Goal: Task Accomplishment & Management: Manage account settings

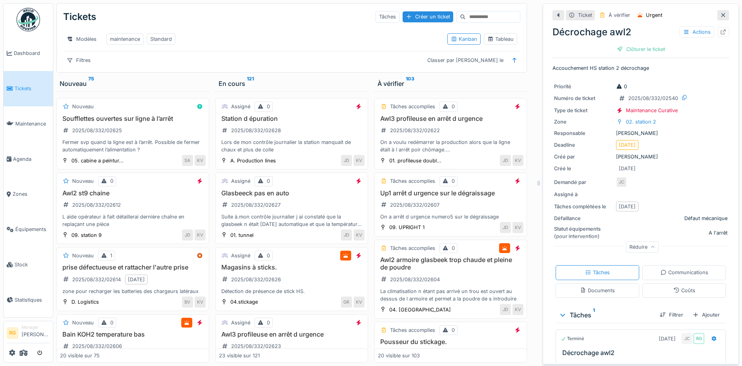
scroll to position [35, 0]
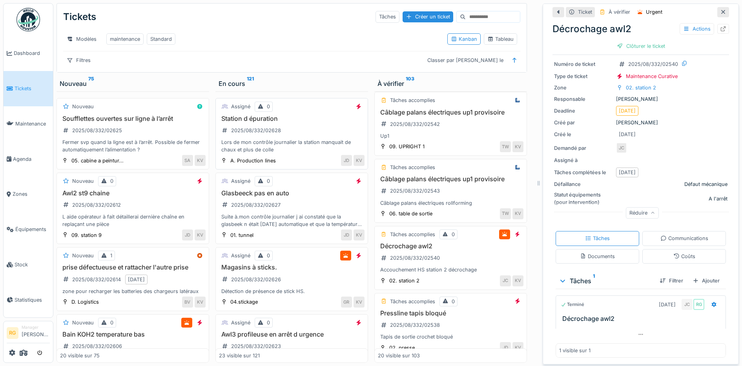
click at [291, 126] on div "Station d épuration 2025/08/332/02628 Lors de mon contrôle journalier la statio…" at bounding box center [292, 134] width 146 height 39
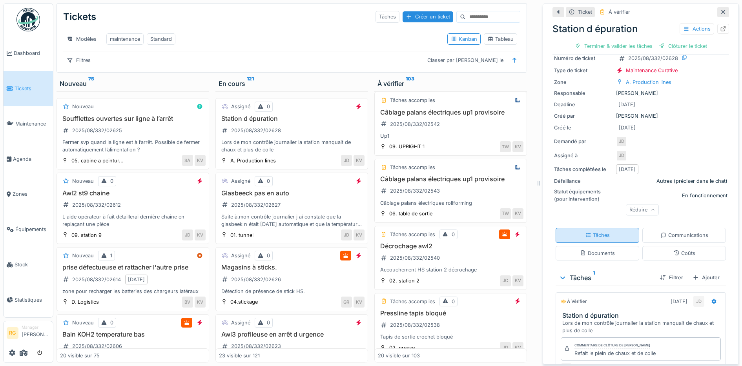
scroll to position [95, 0]
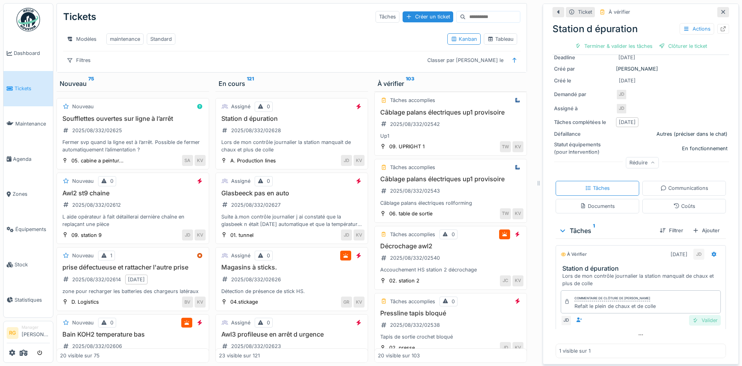
click at [693, 315] on div "Valider" at bounding box center [705, 320] width 32 height 11
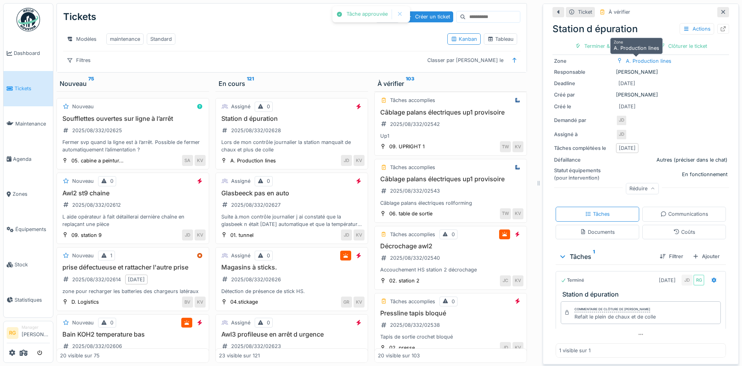
scroll to position [66, 0]
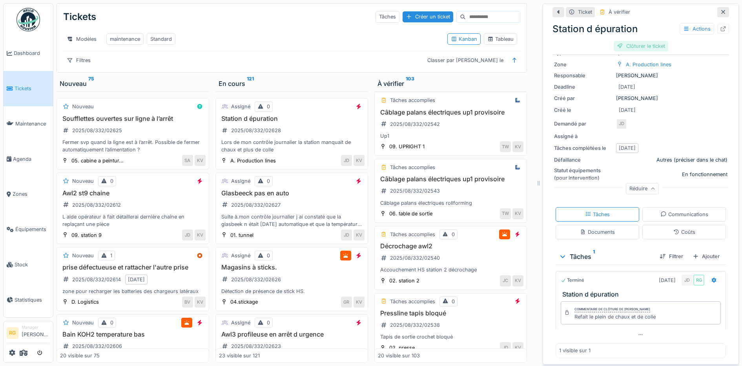
click at [636, 42] on div "Clôturer le ticket" at bounding box center [641, 46] width 55 height 11
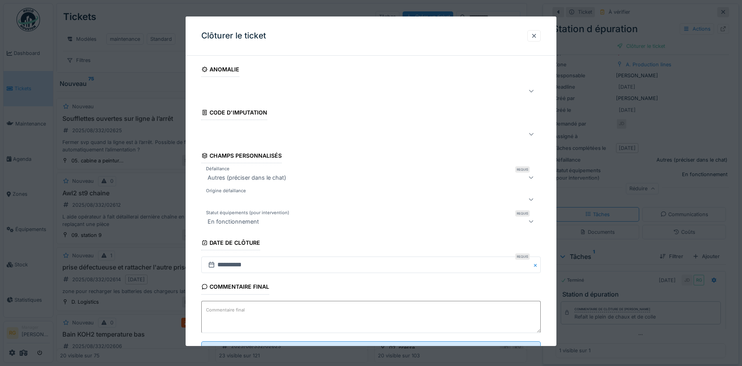
click at [286, 308] on textarea "Commentaire final" at bounding box center [371, 317] width 340 height 32
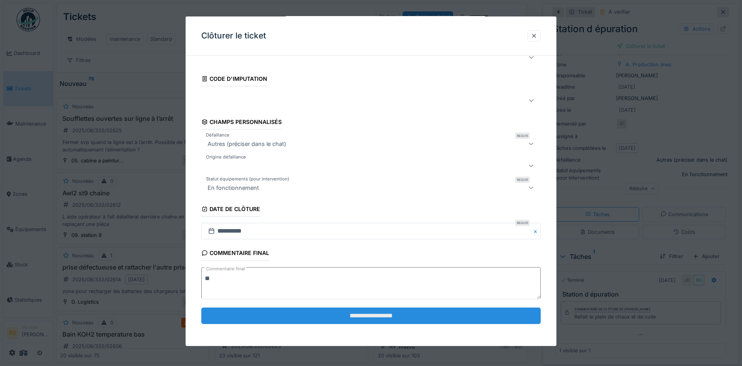
type textarea "**"
click at [354, 316] on input "**********" at bounding box center [371, 316] width 340 height 16
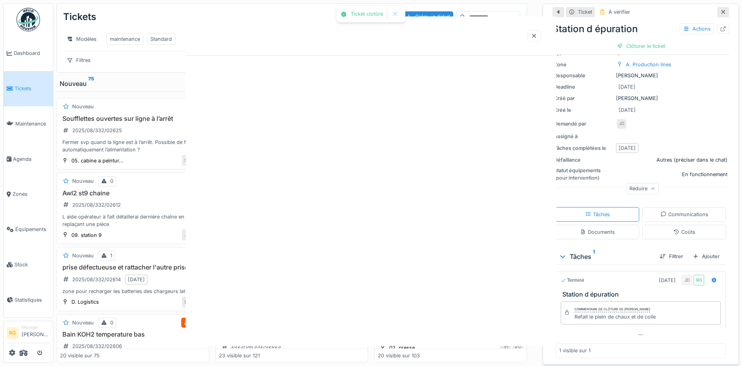
scroll to position [0, 0]
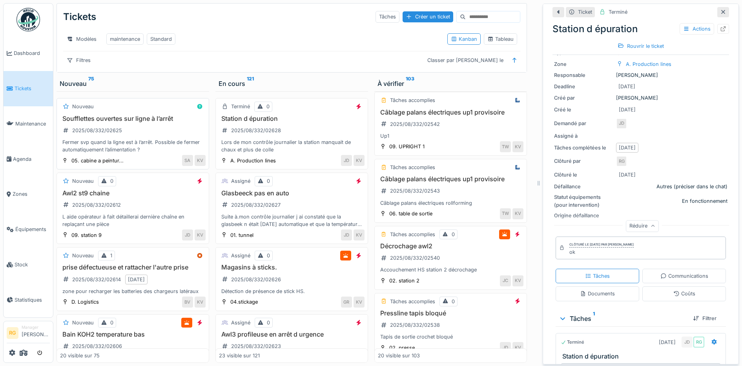
click at [142, 131] on div "Soufflettes ouvertes sur ligne à l’arrêt 2025/08/332/02625 Fermer svp quand la …" at bounding box center [133, 134] width 146 height 39
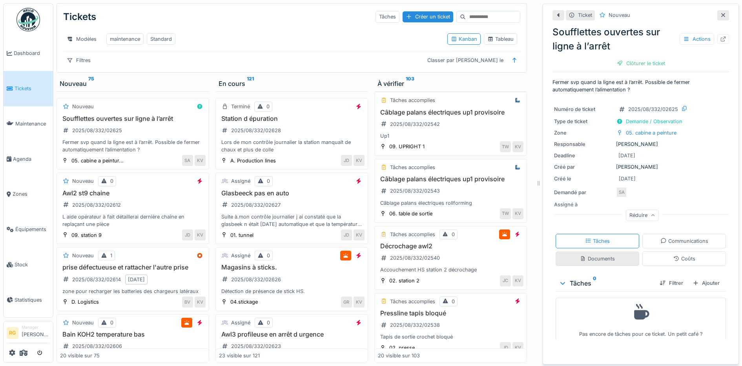
click at [599, 255] on div "Documents" at bounding box center [597, 258] width 35 height 7
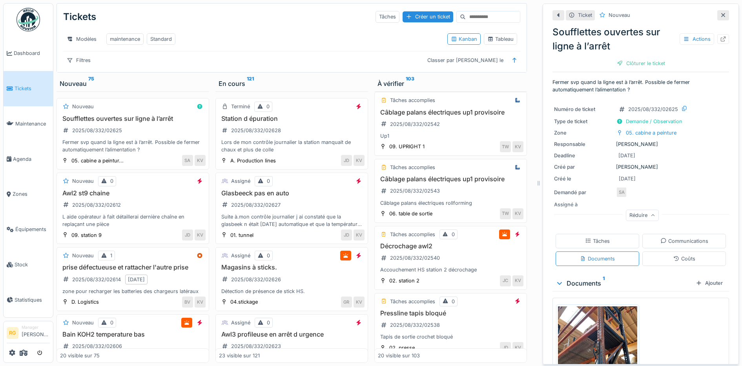
scroll to position [68, 0]
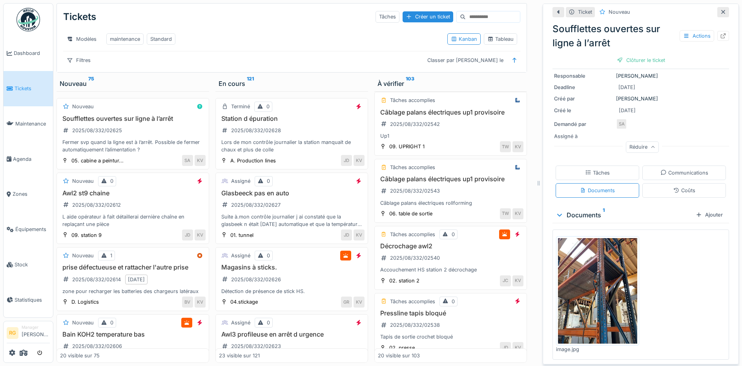
click at [580, 294] on img at bounding box center [597, 291] width 79 height 106
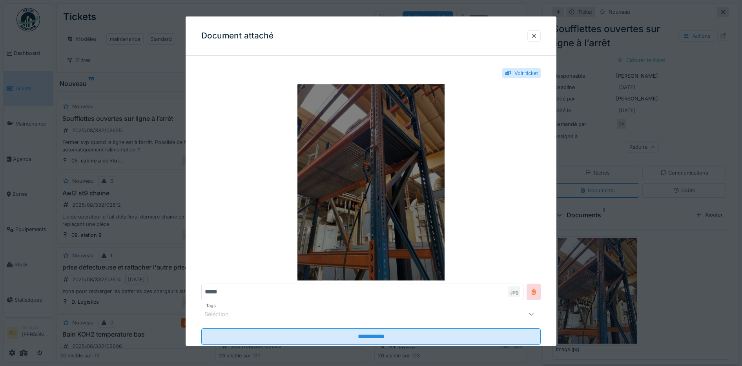
click at [410, 195] on img at bounding box center [371, 182] width 340 height 196
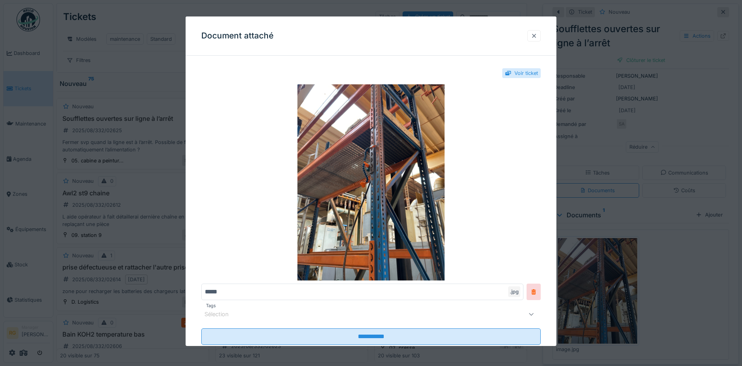
click at [536, 38] on div at bounding box center [534, 35] width 6 height 7
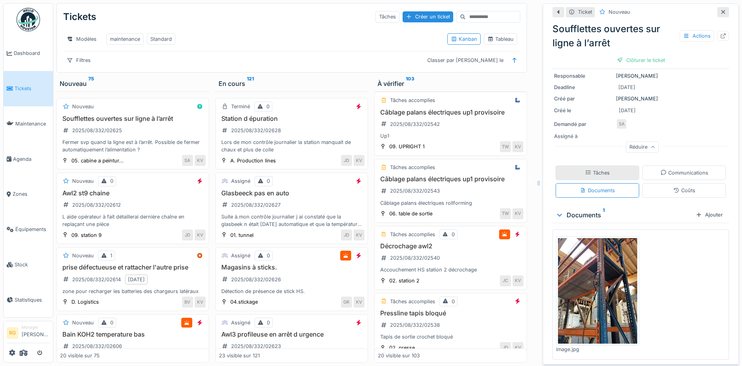
click at [609, 169] on div "Tâches" at bounding box center [598, 173] width 84 height 15
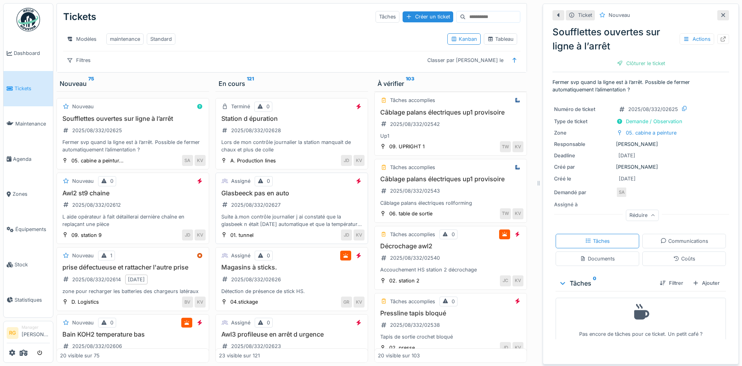
click at [306, 201] on div "Glasbeeck pas en auto 2025/08/332/02627 Suite à.mon contrôle journalier j ai co…" at bounding box center [292, 209] width 146 height 39
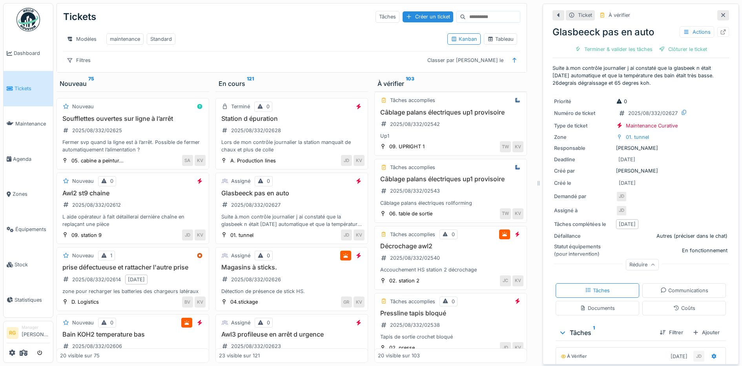
scroll to position [280, 0]
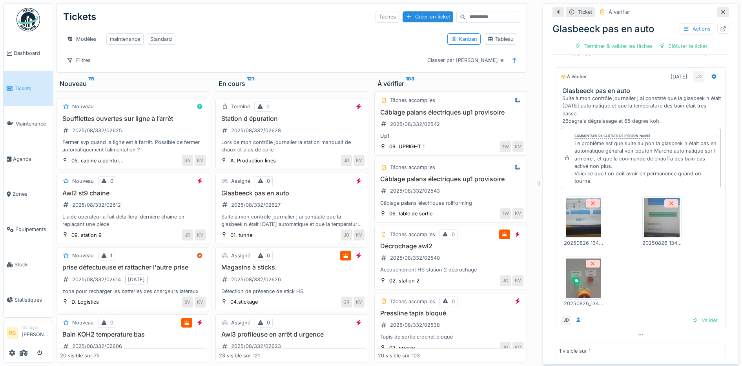
click at [573, 208] on img at bounding box center [583, 217] width 35 height 39
click at [649, 219] on img at bounding box center [661, 217] width 35 height 39
click at [578, 275] on img at bounding box center [583, 278] width 35 height 39
